Goal: Transaction & Acquisition: Book appointment/travel/reservation

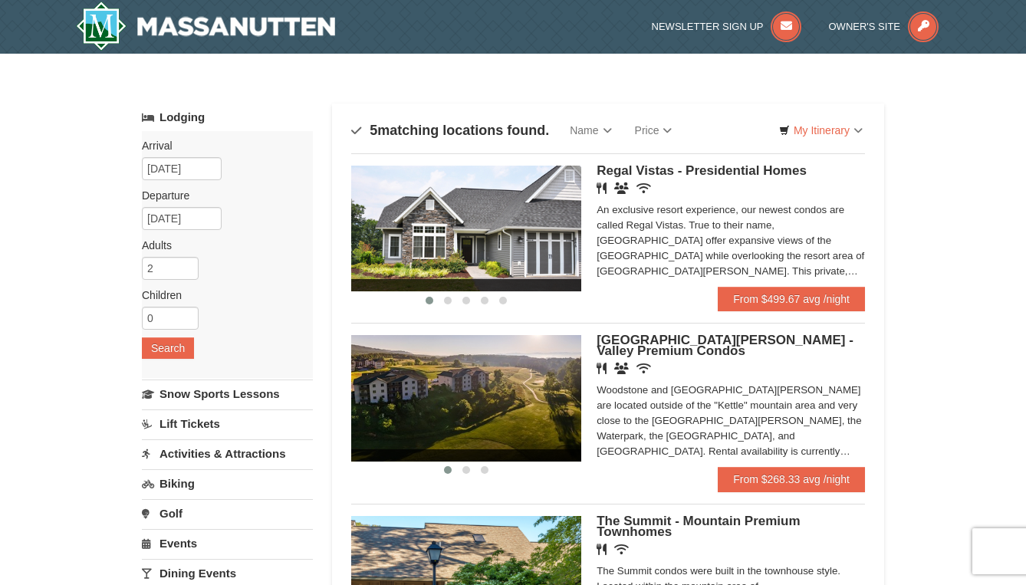
click at [751, 250] on div "An exclusive resort experience, our newest condos are called Regal Vistas. True…" at bounding box center [730, 240] width 268 height 77
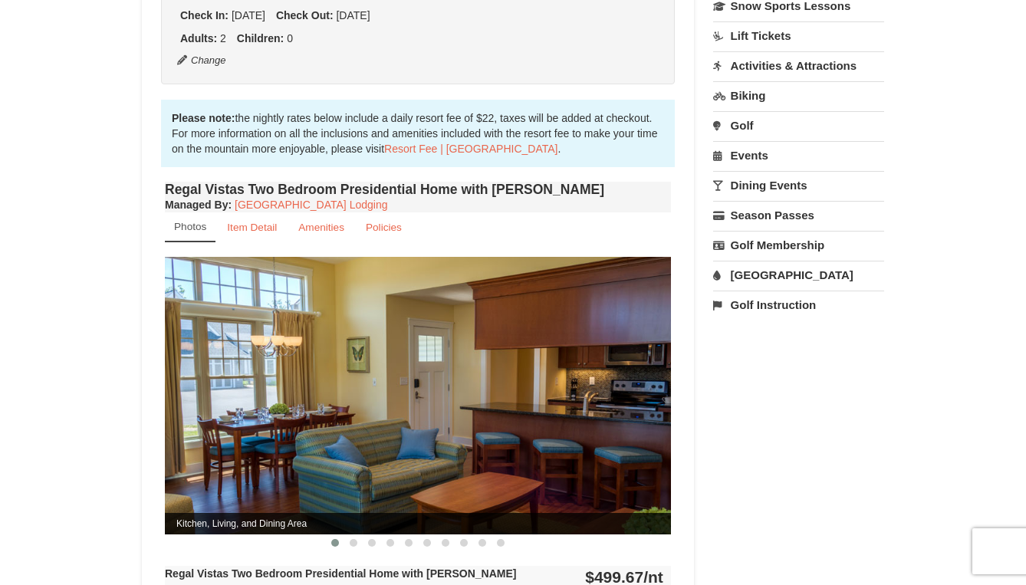
scroll to position [418, 0]
click at [356, 534] on button at bounding box center [353, 541] width 18 height 15
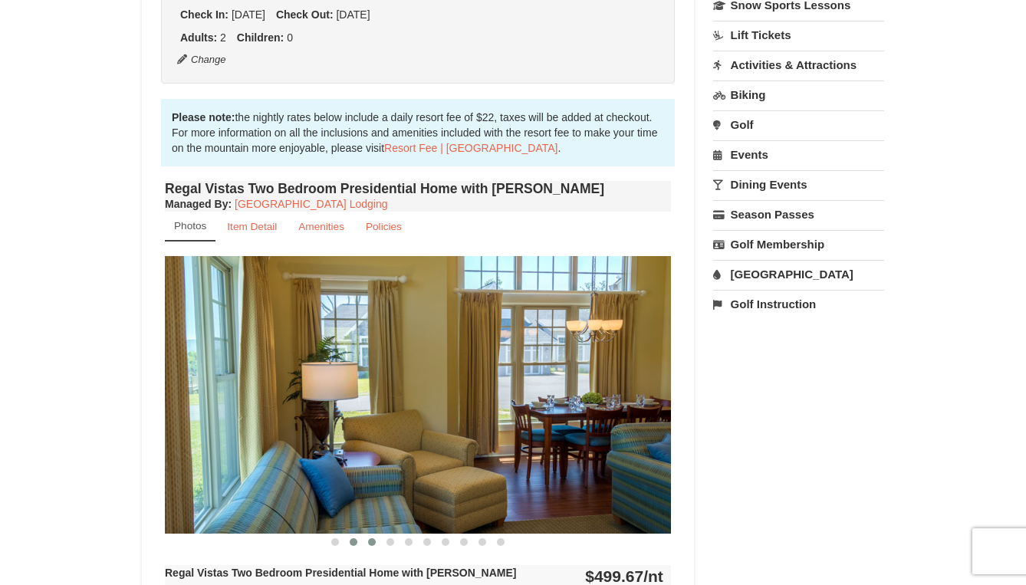
click at [372, 538] on span at bounding box center [372, 542] width 8 height 8
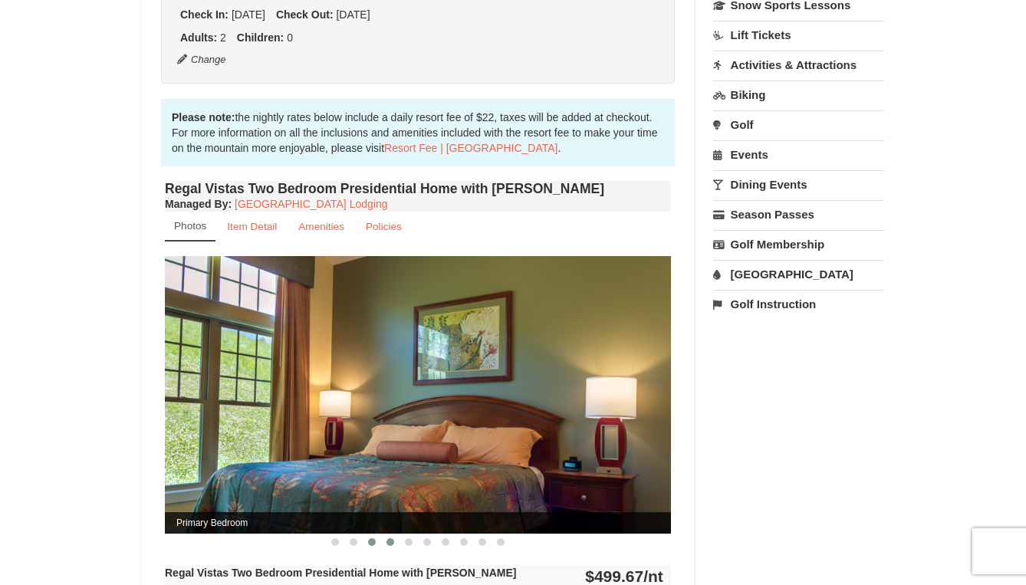
click at [397, 534] on button at bounding box center [390, 541] width 18 height 15
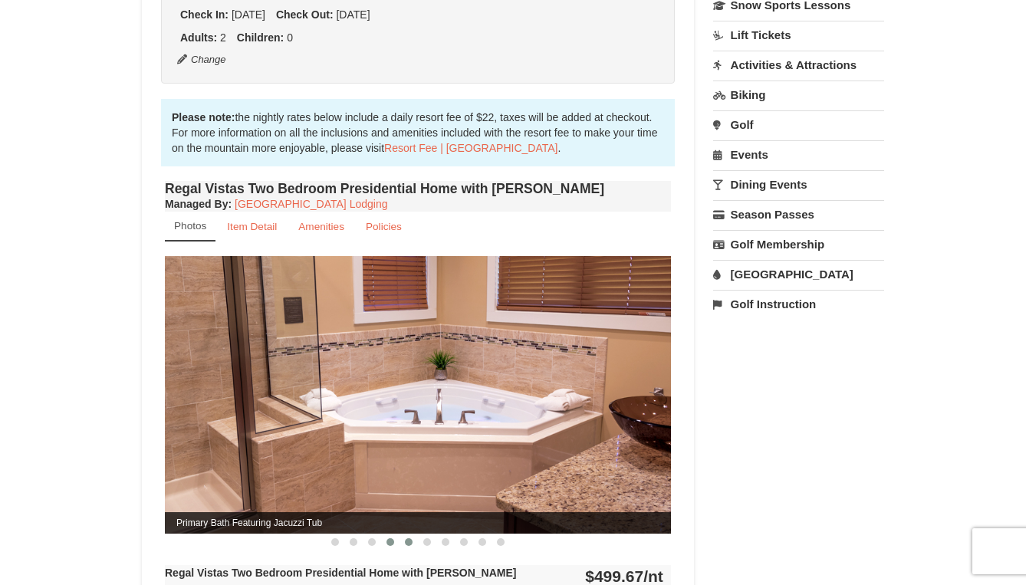
click at [411, 534] on button at bounding box center [408, 541] width 18 height 15
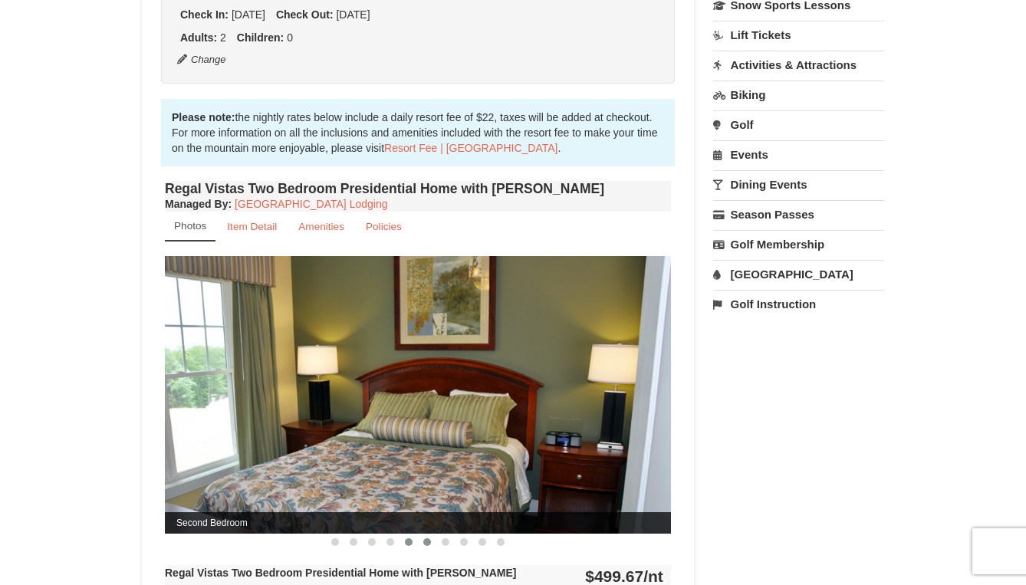
click at [431, 534] on button at bounding box center [427, 541] width 18 height 15
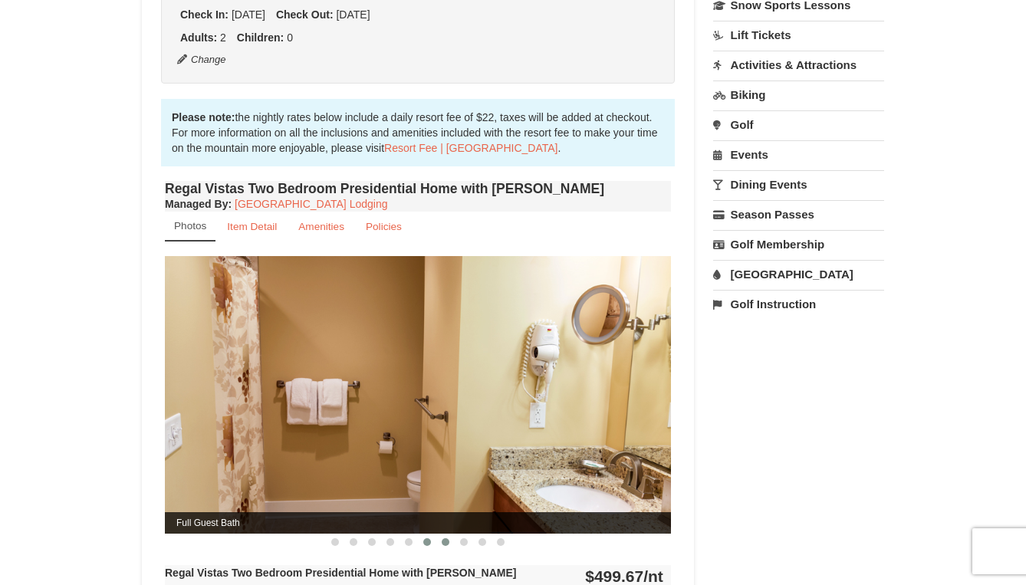
click at [449, 534] on button at bounding box center [445, 541] width 18 height 15
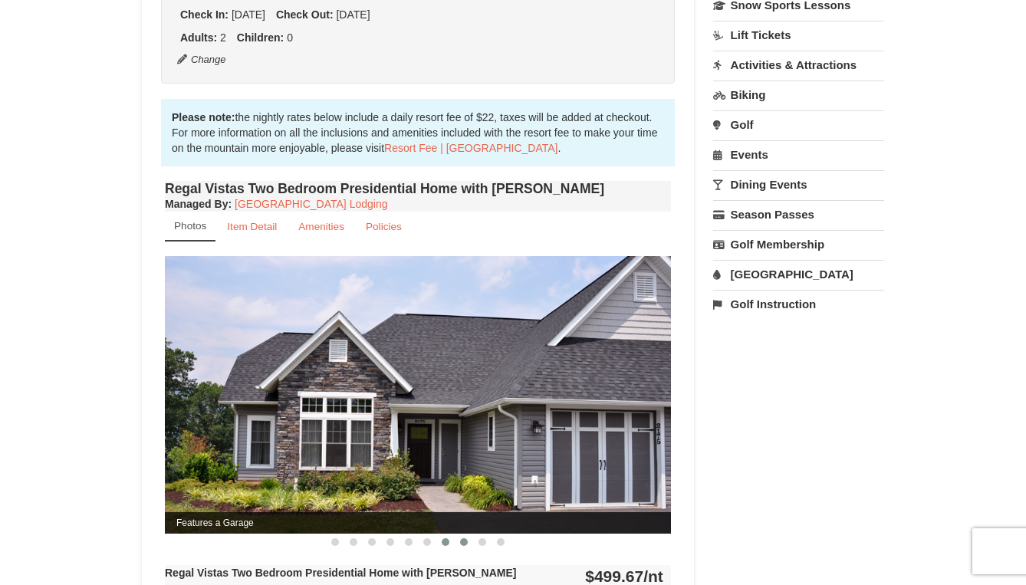
click at [466, 534] on button at bounding box center [464, 541] width 18 height 15
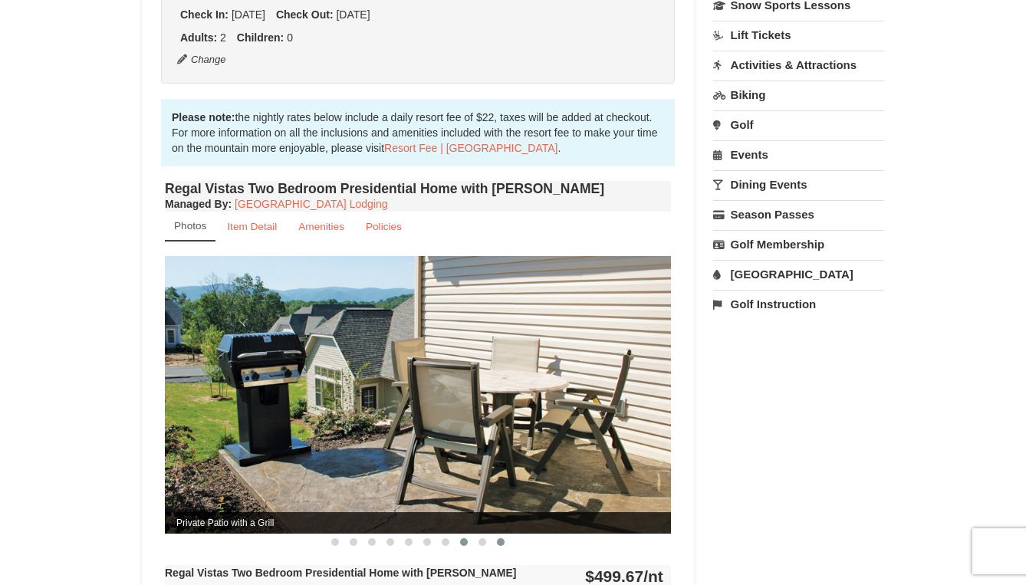
click at [491, 534] on button at bounding box center [500, 541] width 18 height 15
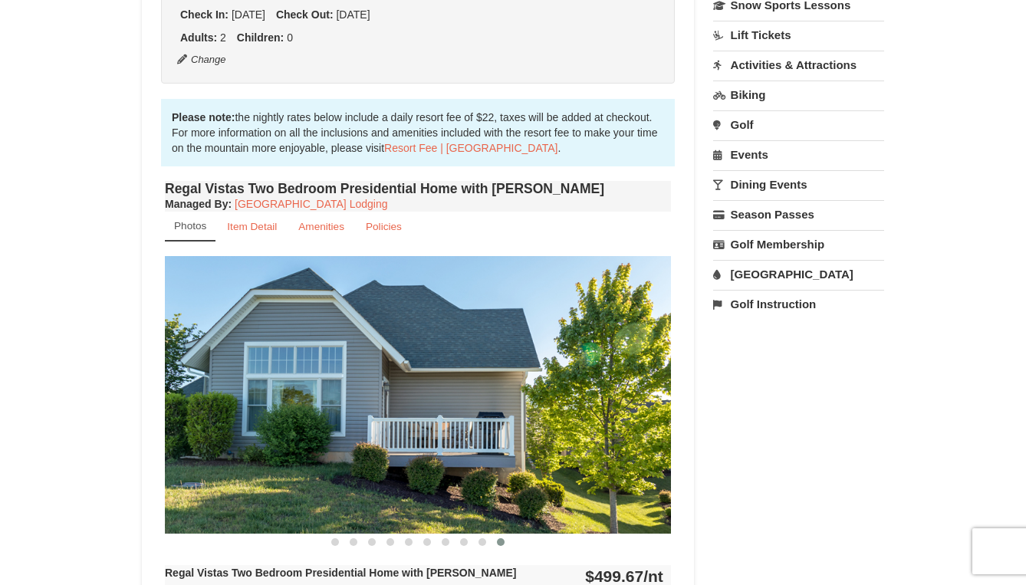
click at [501, 538] on span at bounding box center [501, 542] width 8 height 8
click at [479, 534] on button at bounding box center [482, 541] width 18 height 15
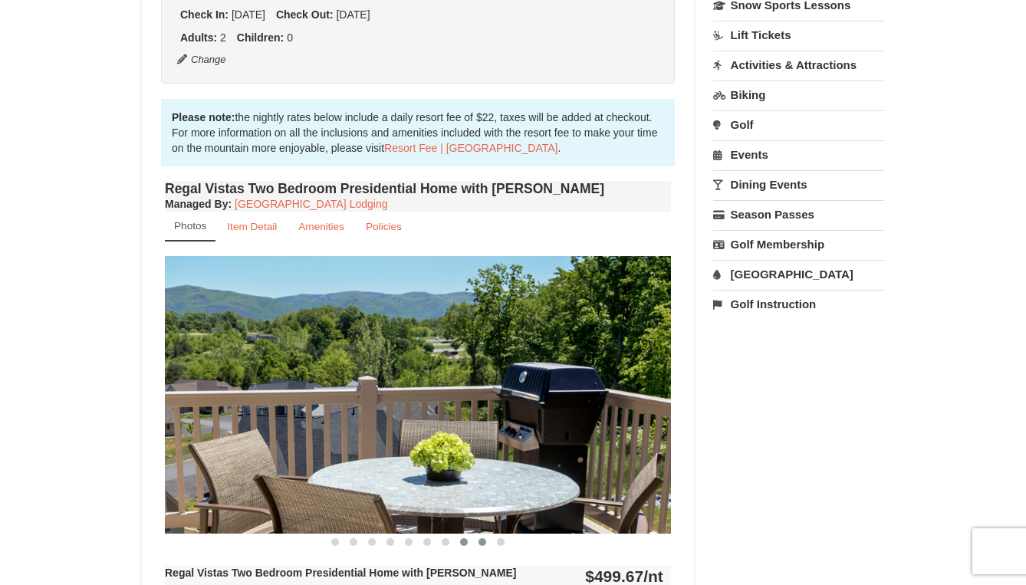
click at [467, 538] on span at bounding box center [464, 542] width 8 height 8
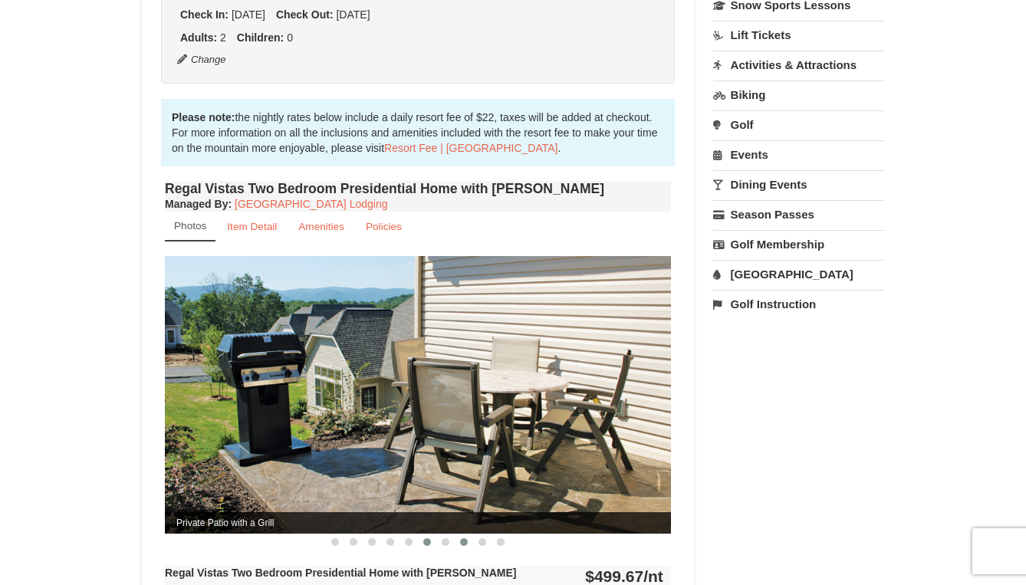
click at [428, 538] on span at bounding box center [427, 542] width 8 height 8
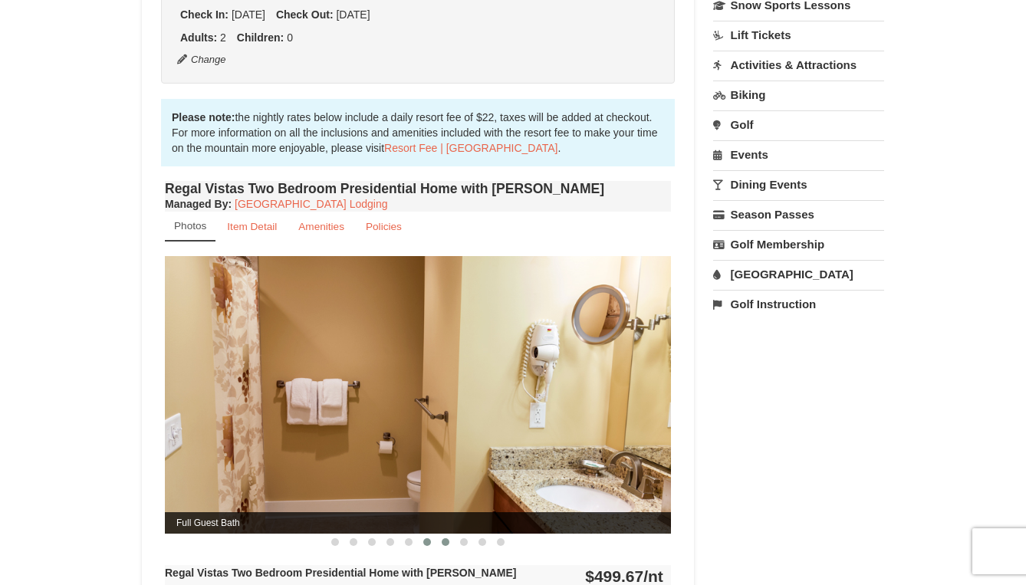
click at [449, 534] on button at bounding box center [445, 541] width 18 height 15
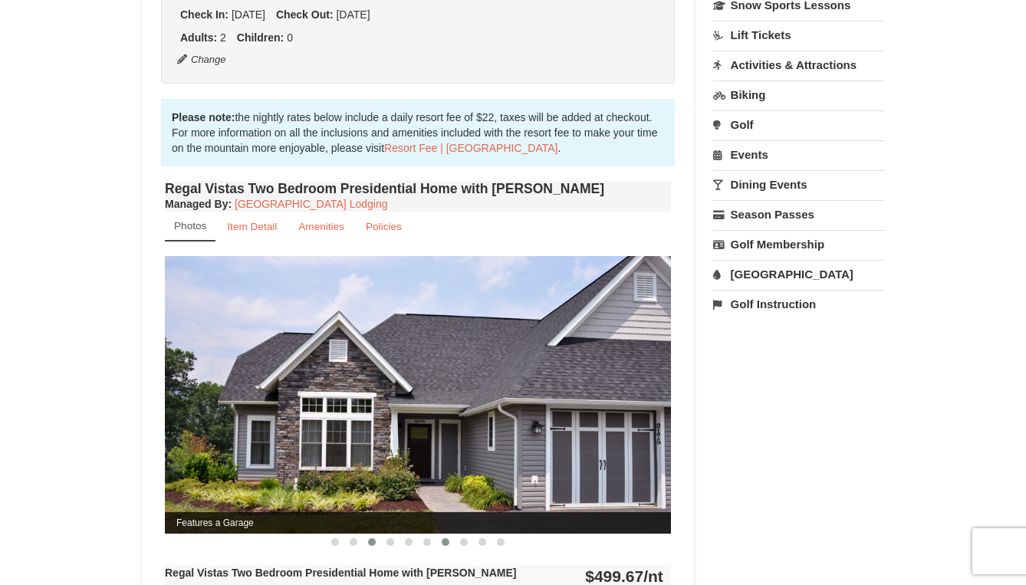
click at [376, 534] on button at bounding box center [372, 541] width 18 height 15
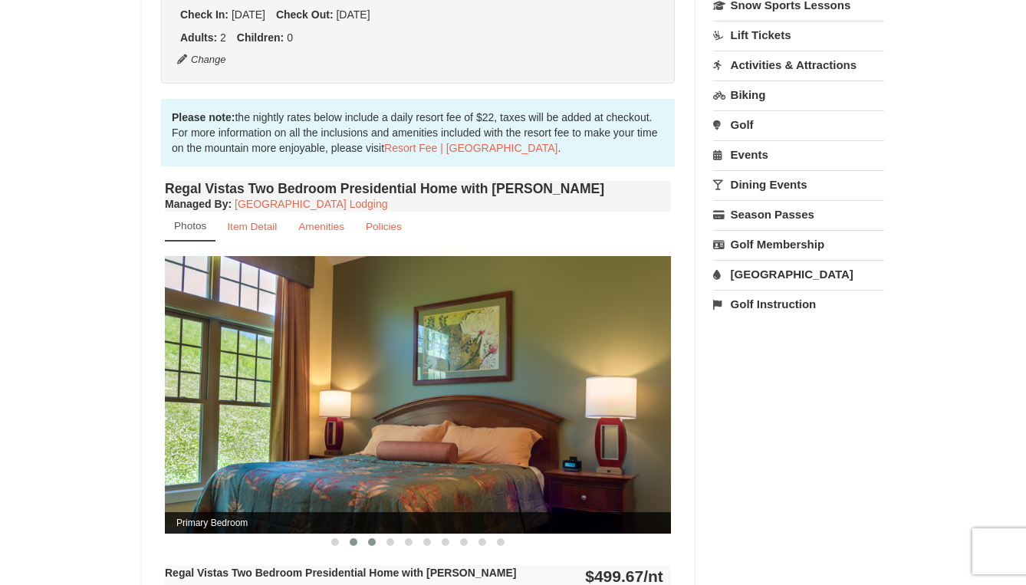
click at [356, 538] on span at bounding box center [354, 542] width 8 height 8
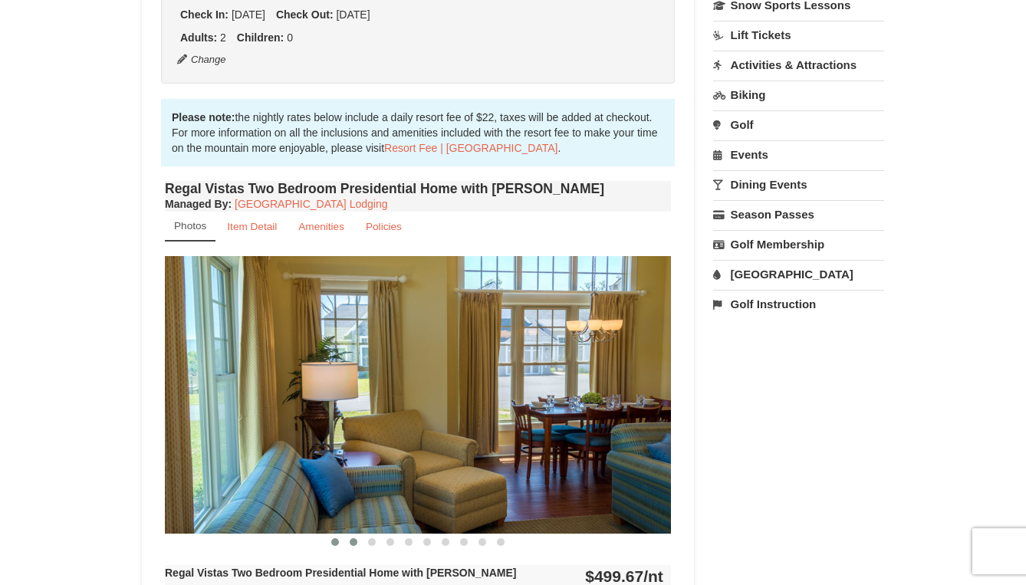
click at [337, 538] on span at bounding box center [335, 542] width 8 height 8
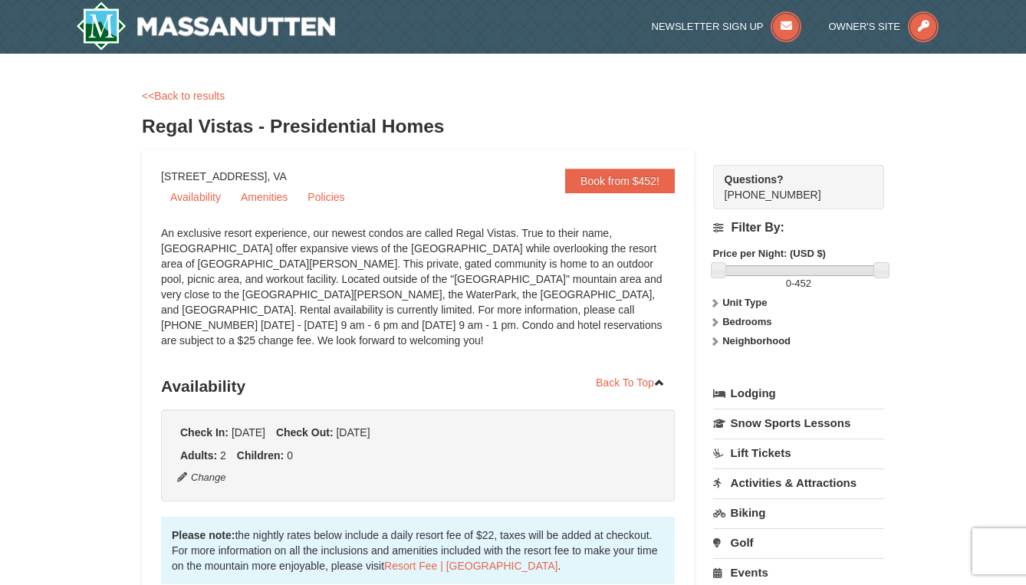
scroll to position [0, 0]
